Goal: Use online tool/utility: Utilize a website feature to perform a specific function

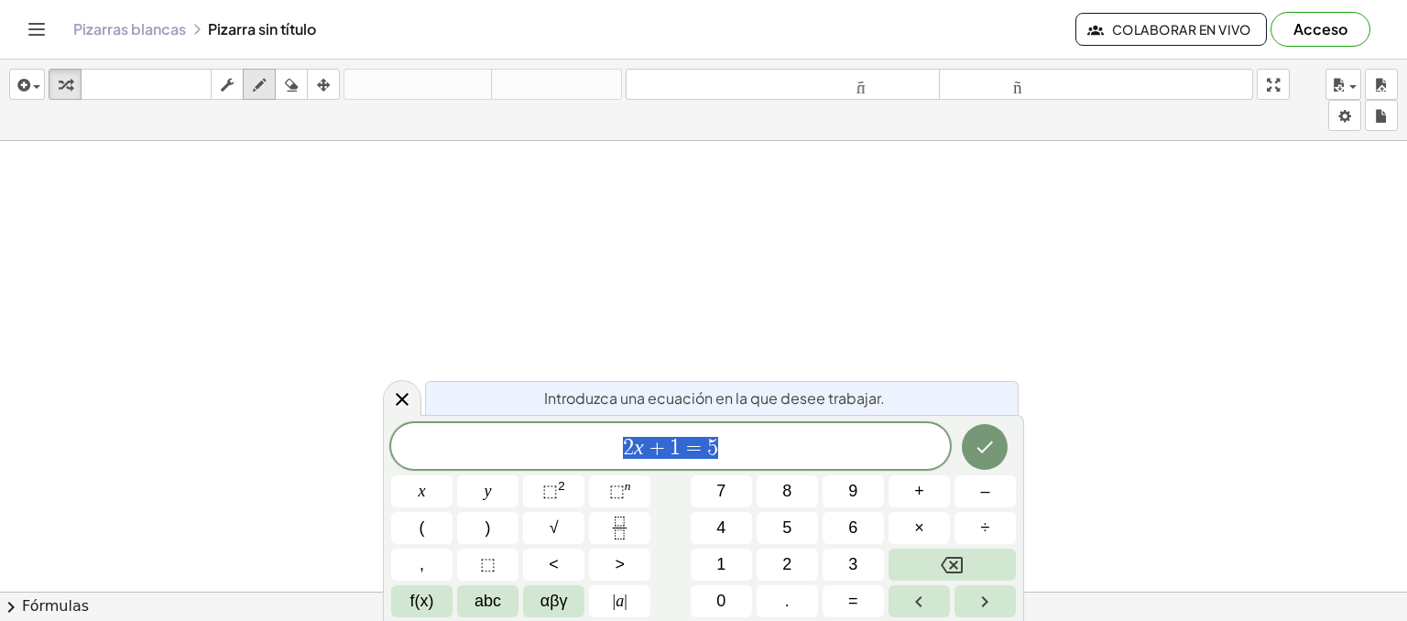
click at [262, 82] on icon "button" at bounding box center [259, 85] width 13 height 22
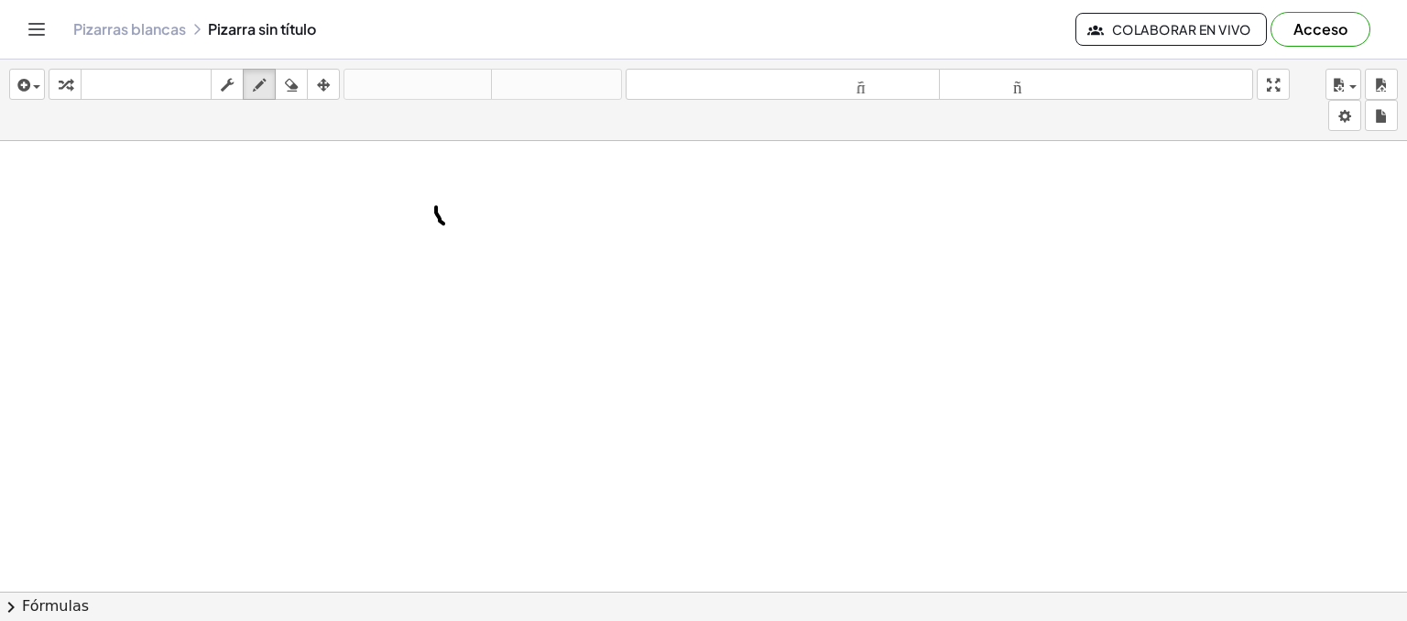
drag, startPoint x: 436, startPoint y: 206, endPoint x: 443, endPoint y: 224, distance: 18.9
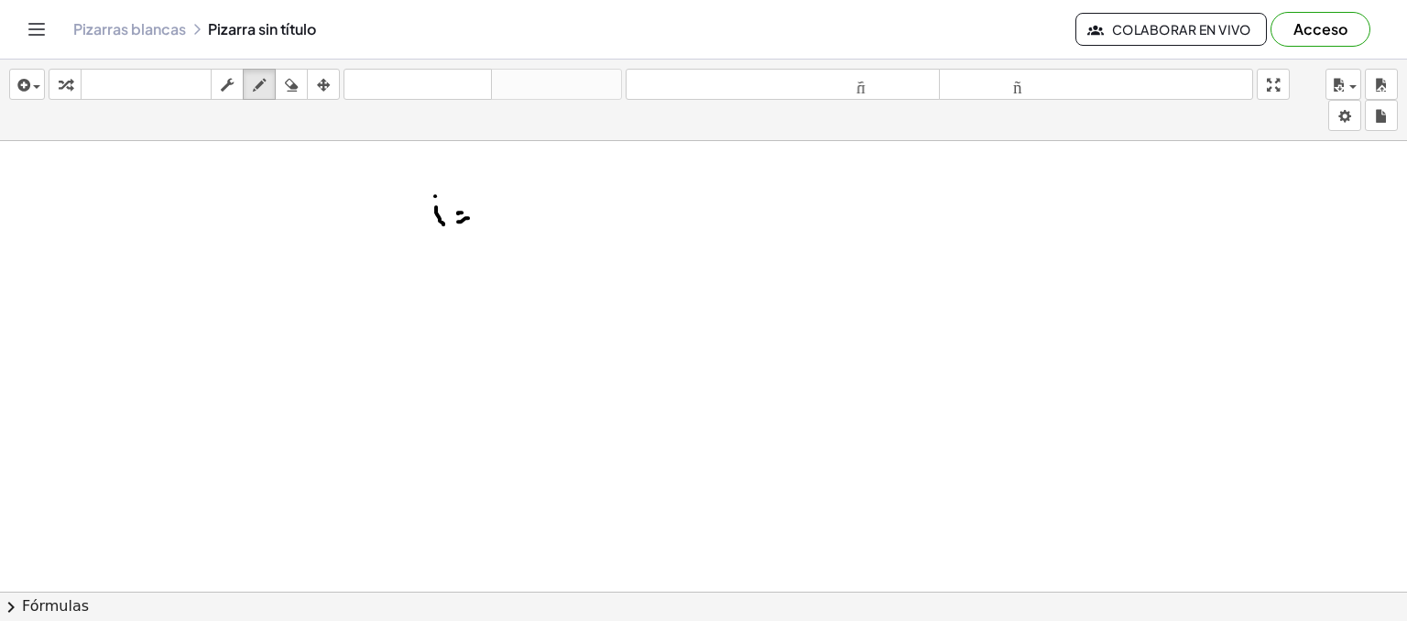
drag, startPoint x: 458, startPoint y: 221, endPoint x: 473, endPoint y: 214, distance: 16.0
drag, startPoint x: 503, startPoint y: 209, endPoint x: 492, endPoint y: 245, distance: 37.4
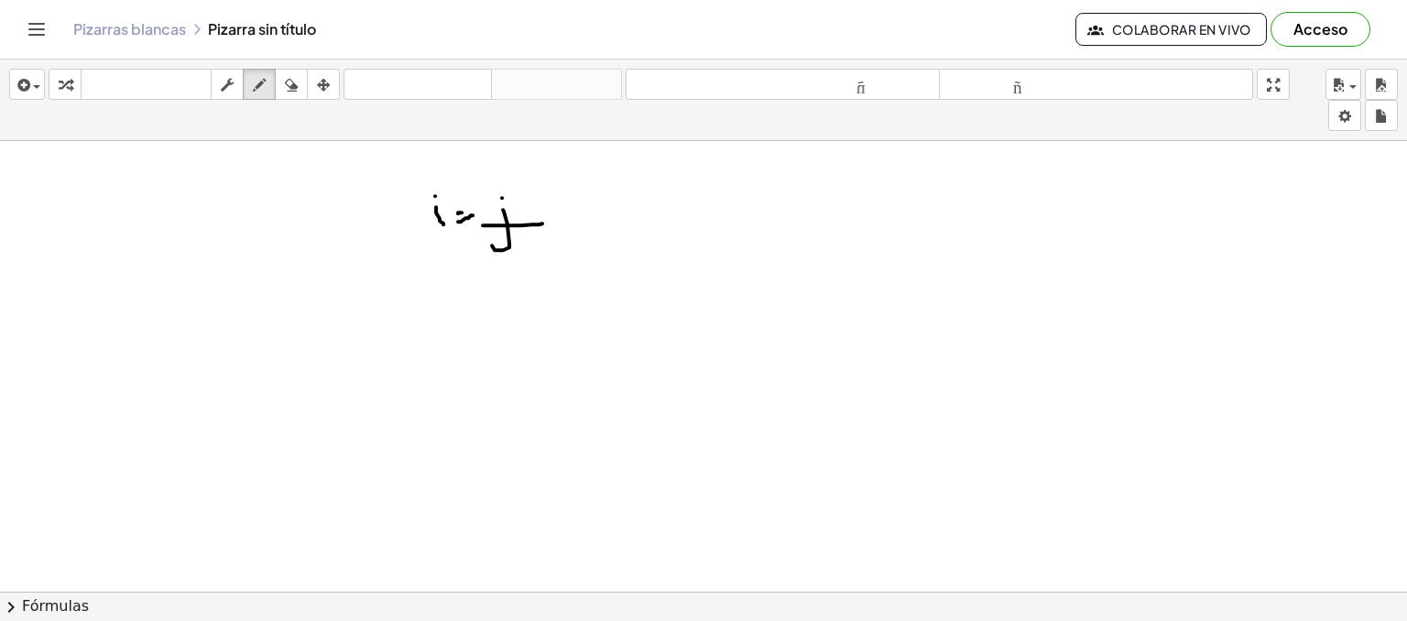
drag, startPoint x: 483, startPoint y: 224, endPoint x: 542, endPoint y: 223, distance: 59.6
drag, startPoint x: 516, startPoint y: 239, endPoint x: 548, endPoint y: 258, distance: 37.4
drag, startPoint x: 451, startPoint y: 293, endPoint x: 443, endPoint y: 315, distance: 23.2
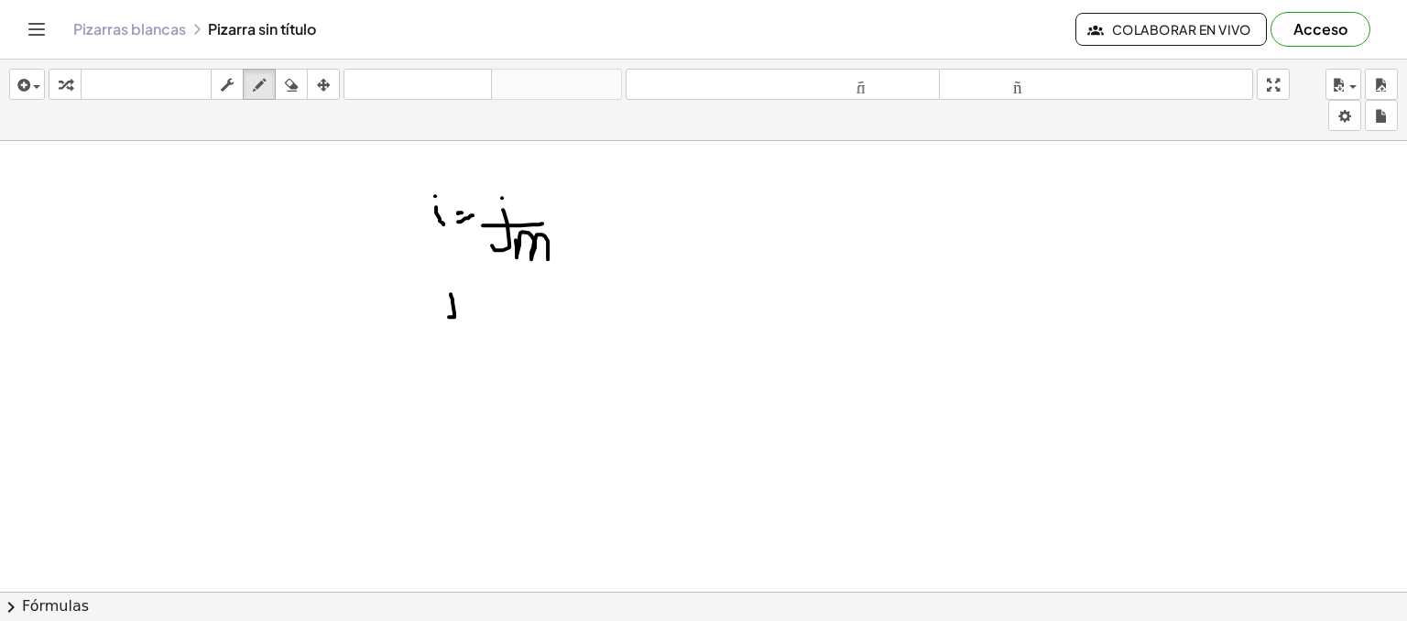
drag, startPoint x: 471, startPoint y: 290, endPoint x: 482, endPoint y: 290, distance: 11.0
drag, startPoint x: 473, startPoint y: 301, endPoint x: 485, endPoint y: 301, distance: 12.8
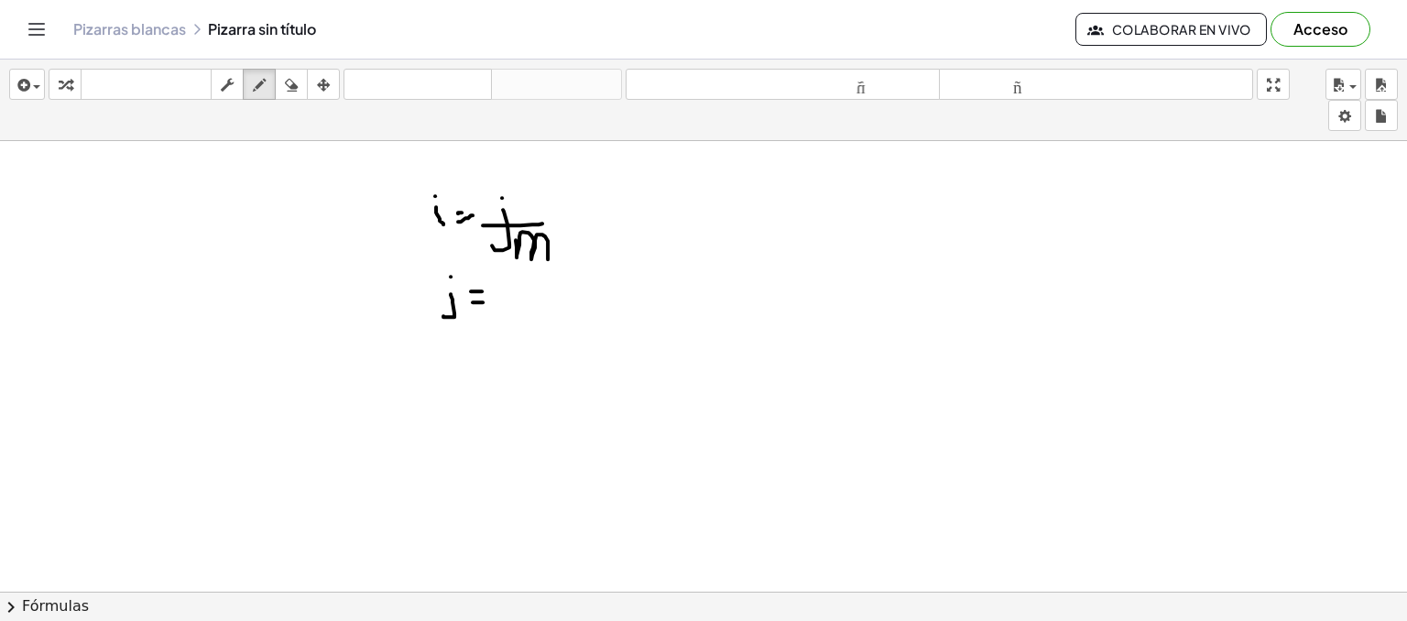
drag, startPoint x: 519, startPoint y: 284, endPoint x: 532, endPoint y: 304, distance: 23.9
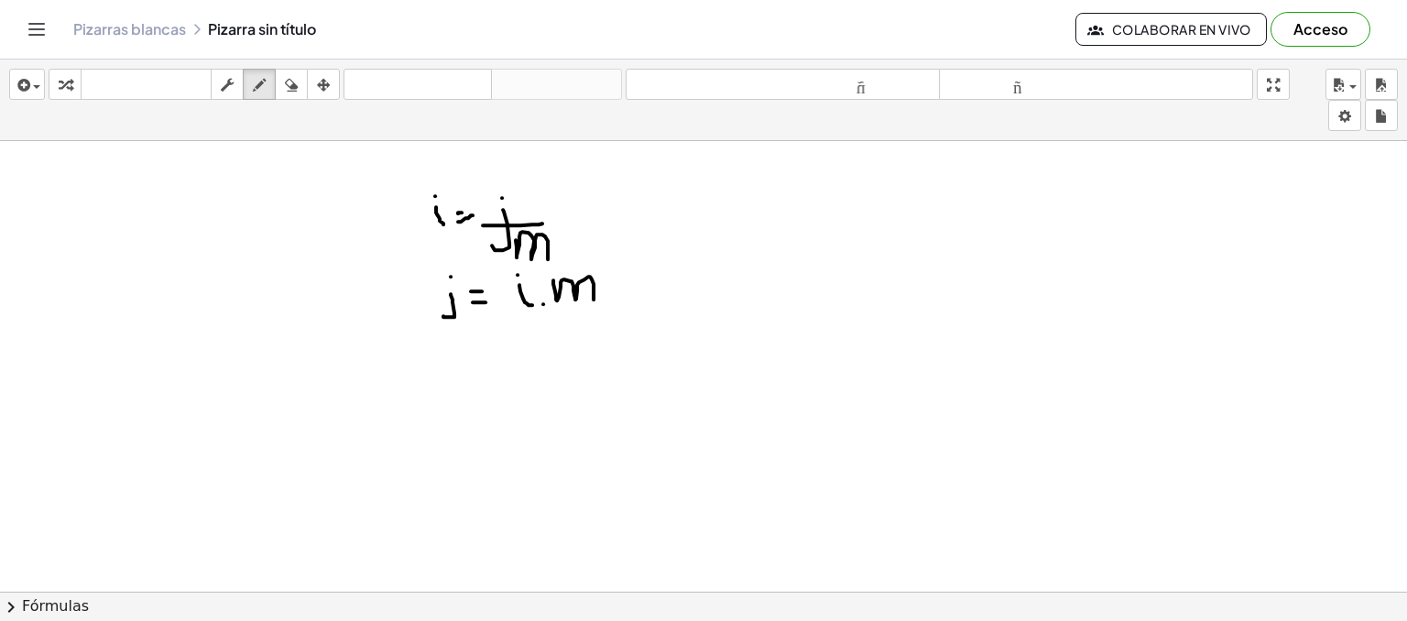
drag, startPoint x: 553, startPoint y: 279, endPoint x: 594, endPoint y: 299, distance: 44.7
